Goal: Transaction & Acquisition: Purchase product/service

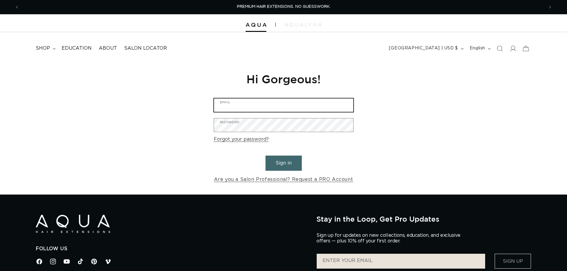
click at [243, 107] on input "Email" at bounding box center [283, 105] width 139 height 13
type input "jb@jaclyn-rae.com"
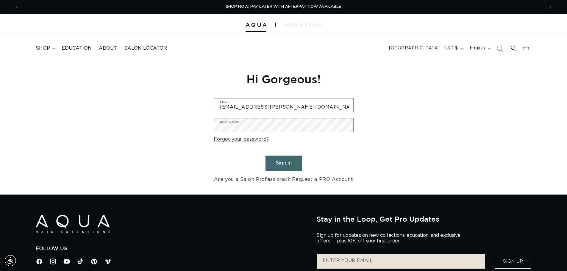
click at [294, 161] on button "Sign in" at bounding box center [284, 163] width 36 height 15
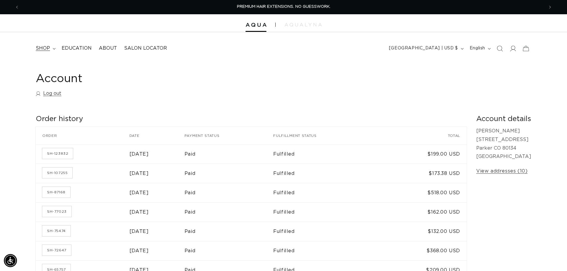
click at [46, 47] on span "shop" at bounding box center [43, 48] width 14 height 6
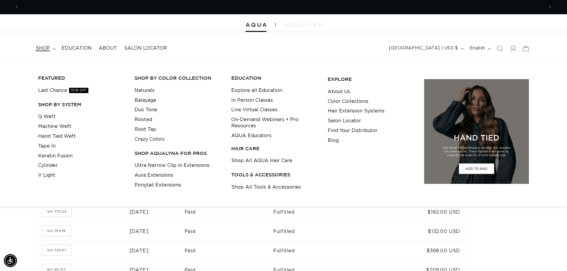
scroll to position [0, 525]
click at [63, 157] on link "Keratin Fusion" at bounding box center [55, 156] width 35 height 10
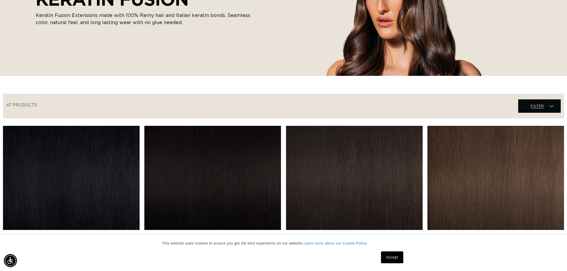
scroll to position [0, 525]
click at [544, 102] on span "Filter" at bounding box center [537, 105] width 13 height 11
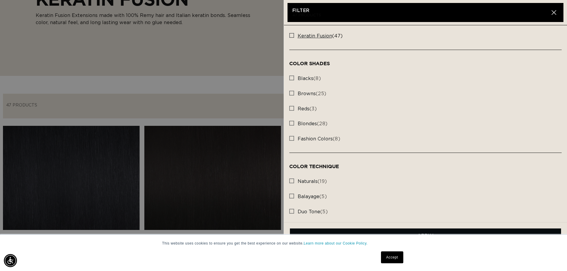
scroll to position [119, 0]
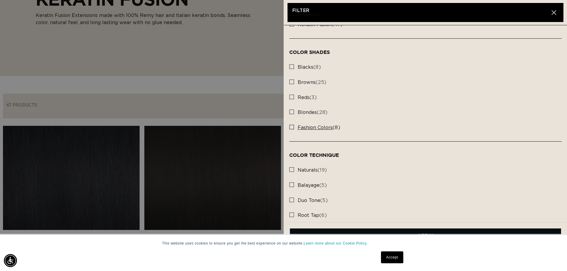
click at [292, 128] on rect at bounding box center [292, 127] width 4 height 4
click at [292, 128] on input "fashion colors (8) fashion colors (8 products)" at bounding box center [292, 125] width 5 height 5
checkbox input "true"
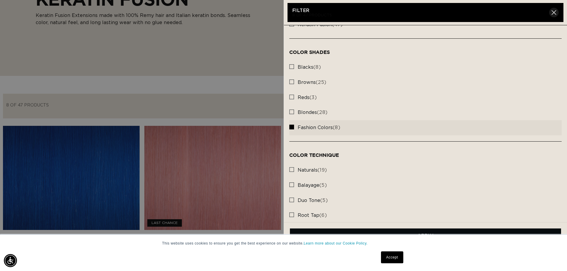
scroll to position [0, 1050]
click at [557, 13] on button "Close" at bounding box center [555, 13] width 10 height 10
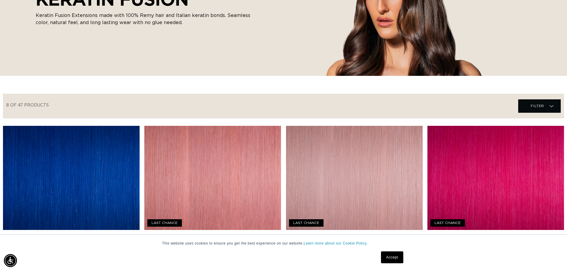
scroll to position [278, 0]
click at [389, 257] on link "Accept" at bounding box center [392, 258] width 22 height 12
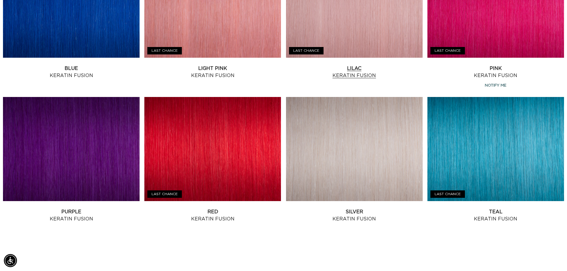
scroll to position [298, 0]
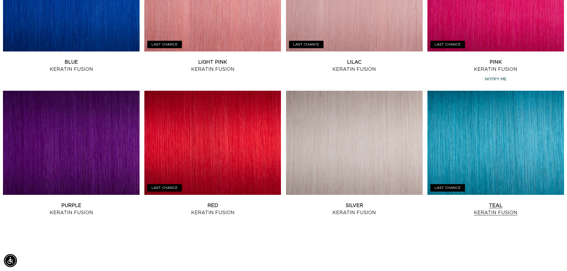
click at [494, 203] on link "Teal Keratin Fusion" at bounding box center [496, 209] width 137 height 14
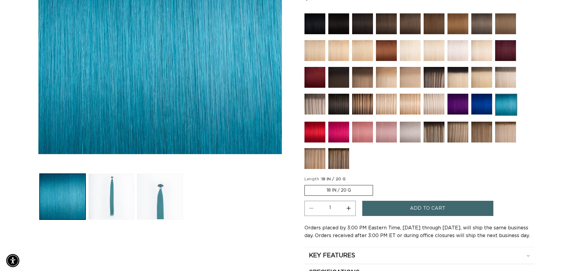
scroll to position [0, 525]
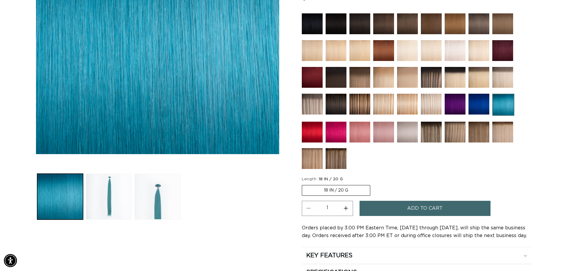
click at [426, 206] on span "Add to cart" at bounding box center [424, 208] width 35 height 15
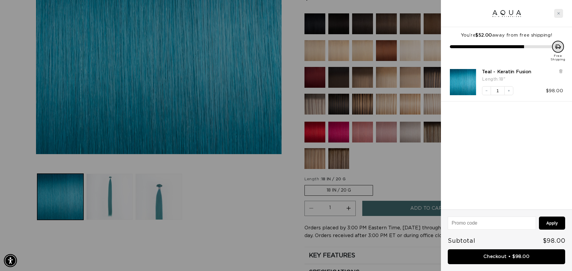
scroll to position [0, 530]
click at [559, 13] on icon "Close cart" at bounding box center [558, 13] width 2 height 2
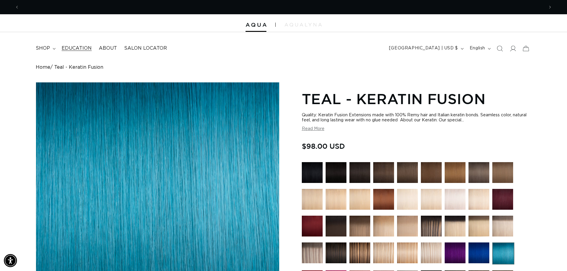
scroll to position [0, 0]
click at [49, 48] on span "shop" at bounding box center [43, 48] width 14 height 6
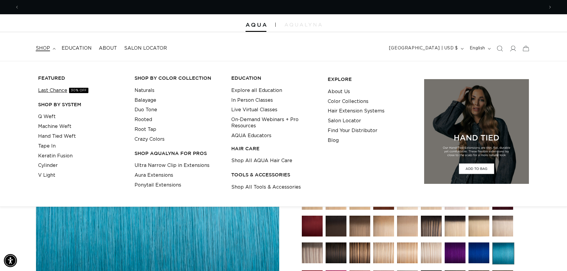
scroll to position [0, 525]
click at [63, 91] on link "Last Chance 30% OFF" at bounding box center [63, 91] width 50 height 10
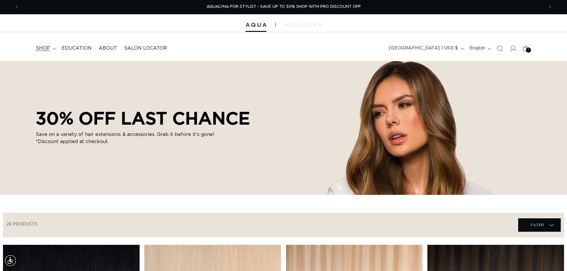
click at [51, 48] on summary "shop" at bounding box center [45, 48] width 26 height 13
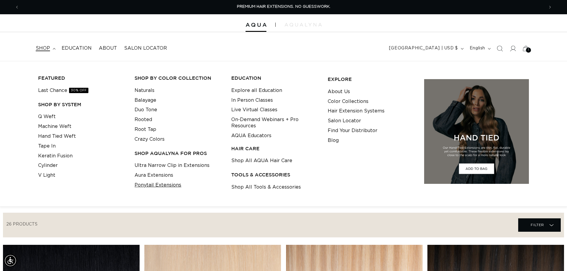
click at [151, 185] on link "Ponytail Extensions" at bounding box center [158, 186] width 47 height 10
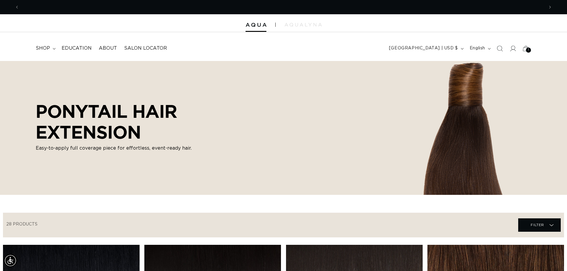
scroll to position [0, 1050]
click at [47, 46] on span "shop" at bounding box center [43, 48] width 14 height 6
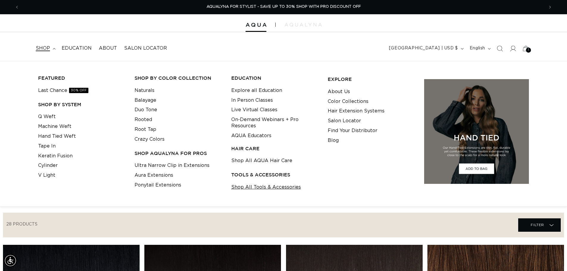
click at [268, 188] on link "Shop All Tools & Accessories" at bounding box center [266, 188] width 70 height 10
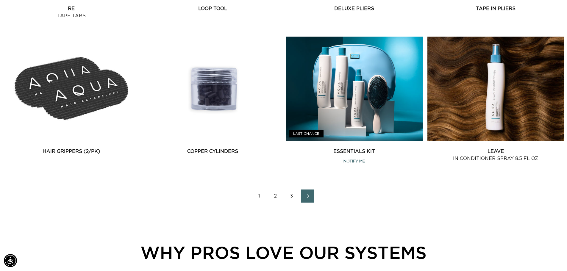
scroll to position [0, 525]
click at [309, 198] on span "Next page" at bounding box center [308, 196] width 4 height 7
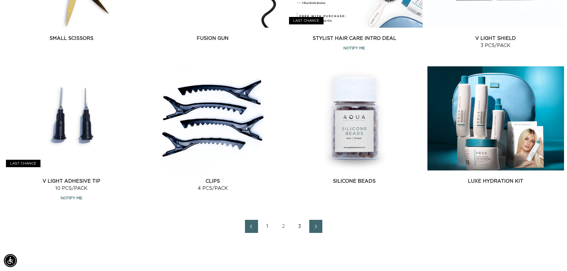
scroll to position [0, 1050]
click at [314, 220] on link "Next page" at bounding box center [315, 226] width 13 height 13
